Goal: Find specific page/section: Find specific page/section

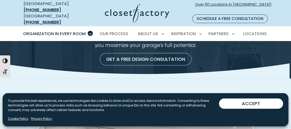
scroll to position [26, 0]
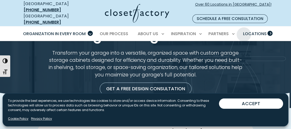
click at [244, 31] on span "Locations" at bounding box center [255, 34] width 24 height 6
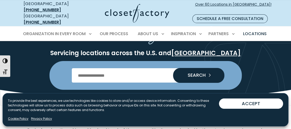
click at [97, 69] on input "Enter Postal Code" at bounding box center [146, 75] width 148 height 14
type input "*****"
click at [191, 75] on button "SEARCH" at bounding box center [198, 75] width 51 height 14
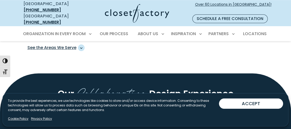
scroll to position [411, 0]
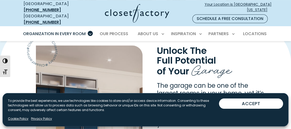
scroll to position [334, 0]
